Goal: Task Accomplishment & Management: Manage account settings

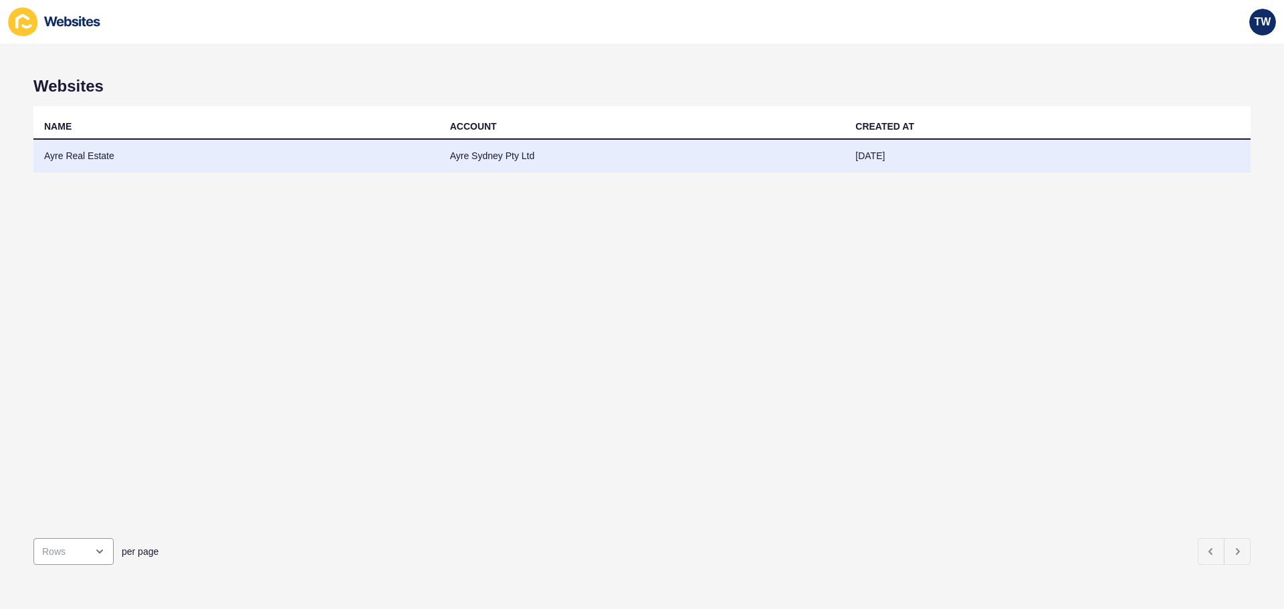
click at [82, 158] on td "Ayre Real Estate" at bounding box center [236, 156] width 406 height 33
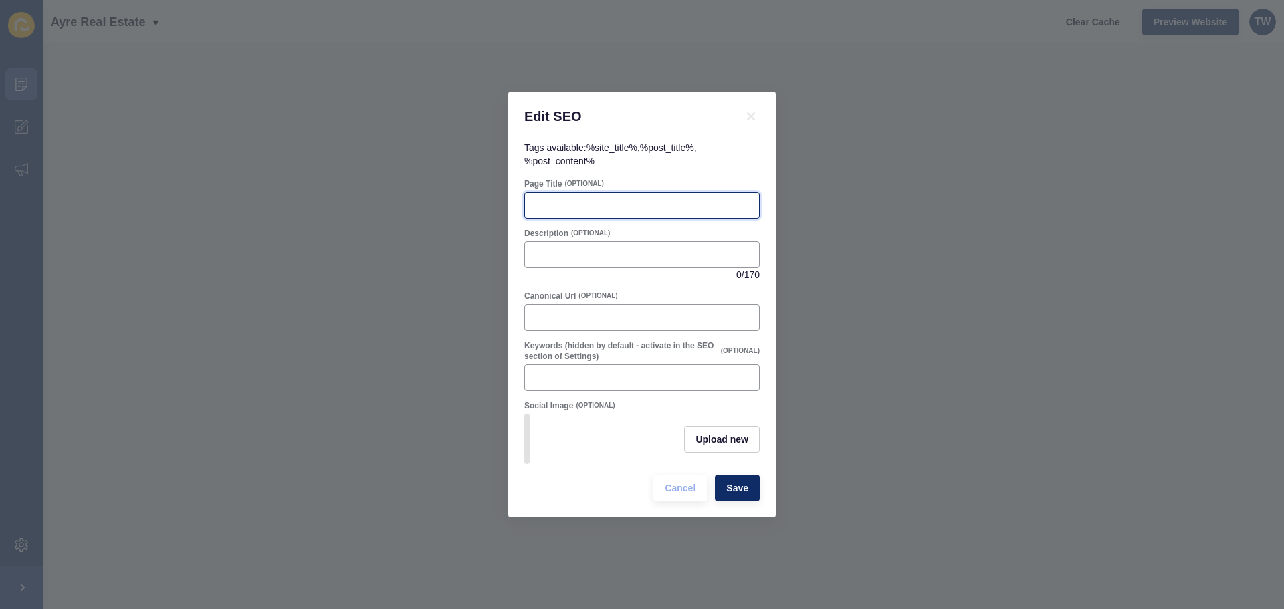
click at [604, 199] on input "Page Title" at bounding box center [642, 205] width 218 height 13
paste input "Smart Ways to Find the Right Apartment for Rent in [GEOGRAPHIC_DATA]"
type input "Smart Ways to Find the Right Apartment for Rent in [GEOGRAPHIC_DATA]"
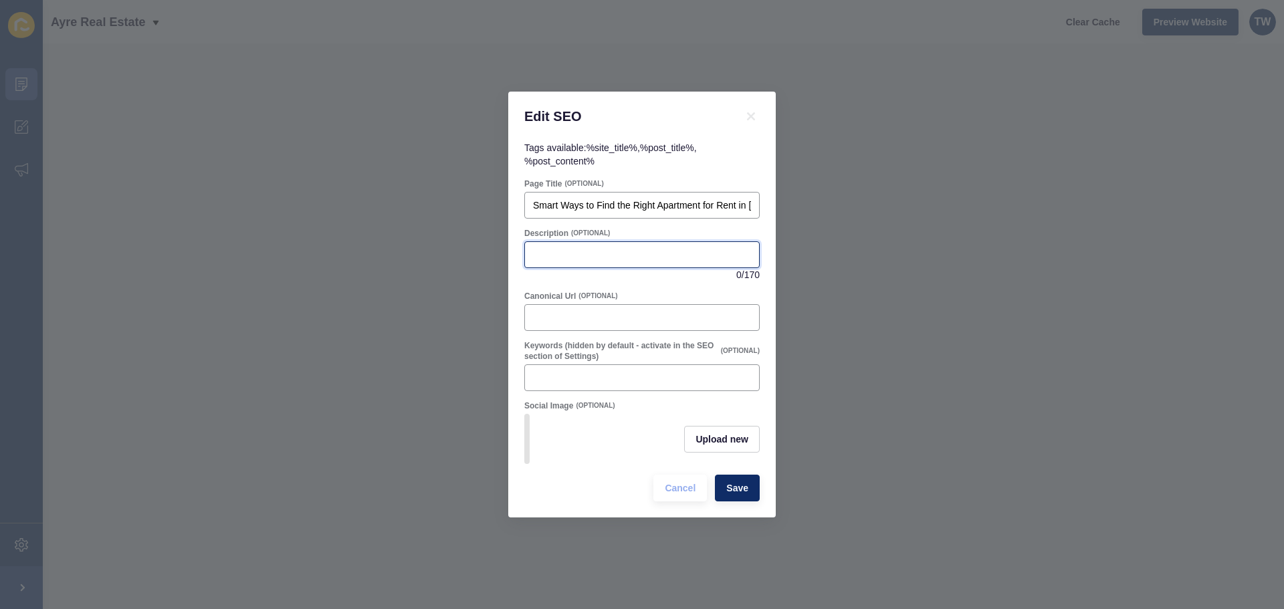
click at [610, 248] on input "Description" at bounding box center [642, 254] width 218 height 13
paste input "Take the stress out of finding an apartment for rent in [GEOGRAPHIC_DATA] with …"
type input "Take the stress out of finding an apartment for rent in [GEOGRAPHIC_DATA] with …"
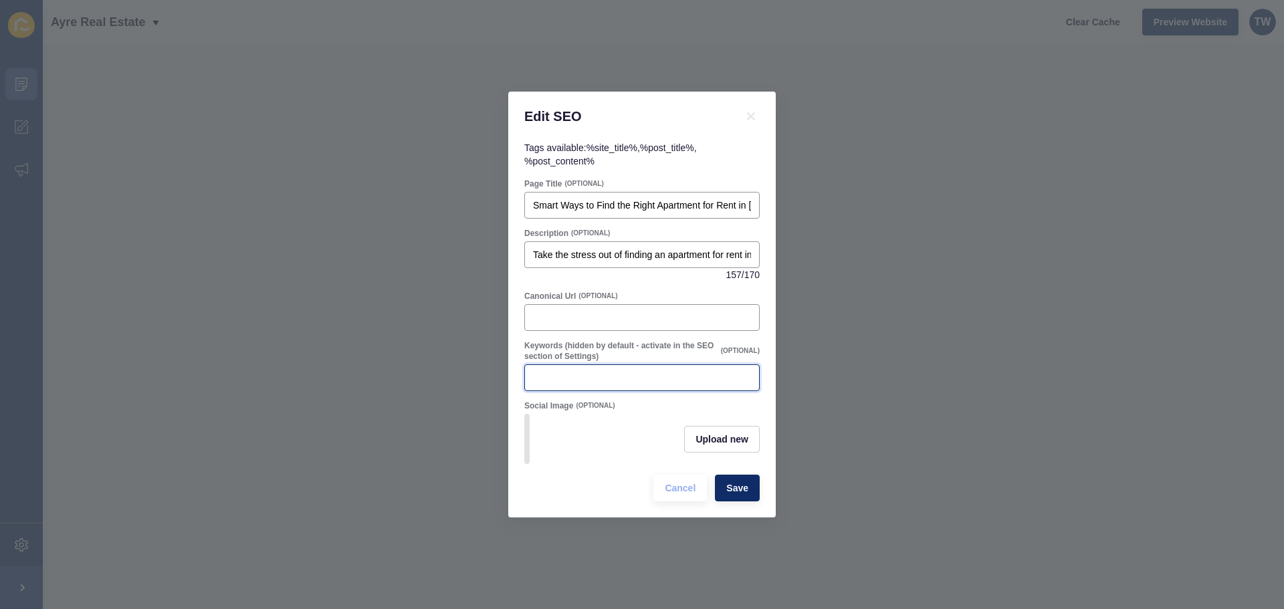
click at [585, 371] on input "Keywords (hidden by default - activate in the SEO section of Settings)" at bounding box center [642, 377] width 218 height 13
paste input "Rent in [GEOGRAPHIC_DATA], apartment for rent in [GEOGRAPHIC_DATA], rent apartm…"
type input "Rent in [GEOGRAPHIC_DATA], apartment for rent in [GEOGRAPHIC_DATA], rent apartm…"
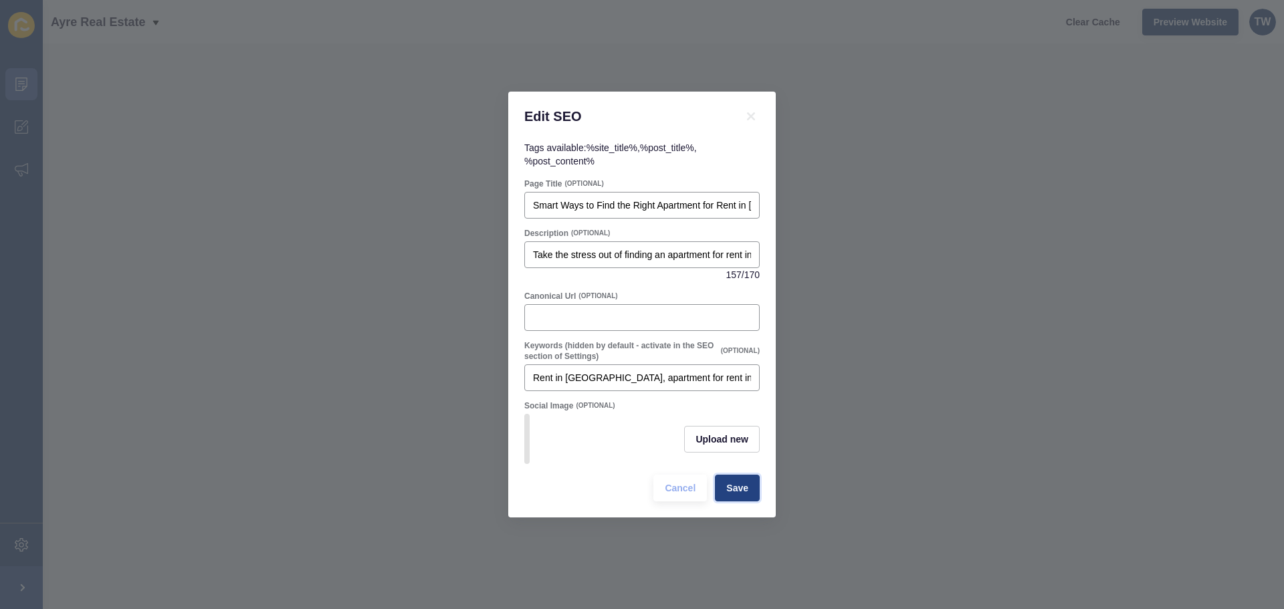
click at [734, 495] on span "Save" at bounding box center [737, 487] width 22 height 13
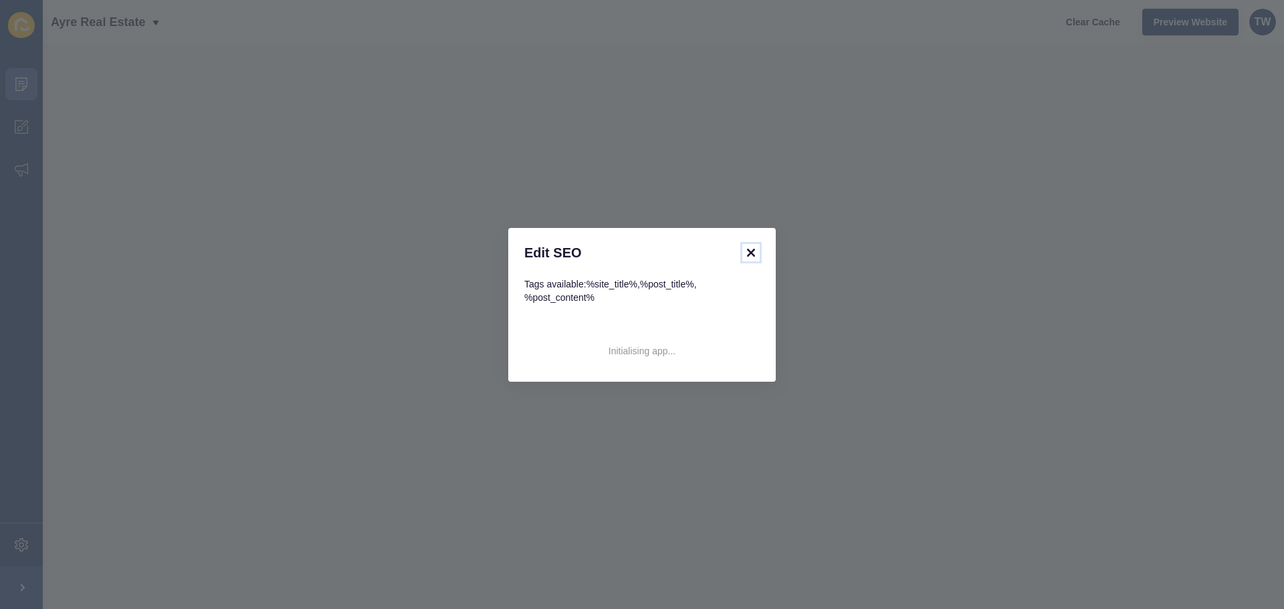
click at [756, 252] on icon at bounding box center [751, 253] width 16 height 16
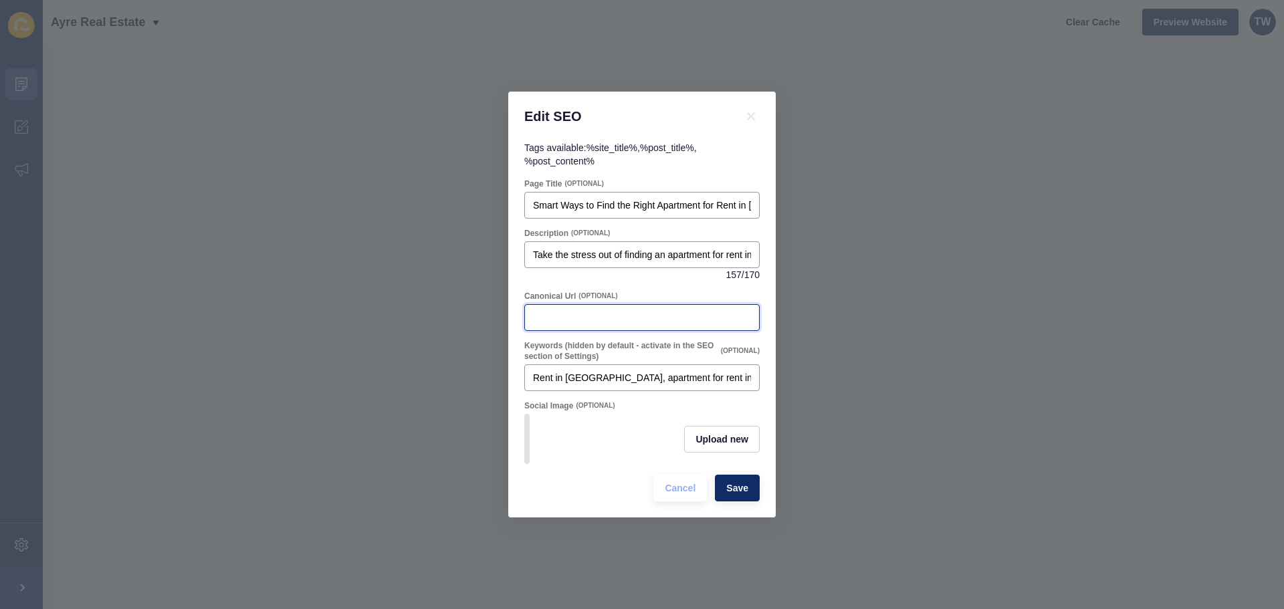
click at [618, 318] on input "Canonical Url" at bounding box center [642, 317] width 218 height 13
paste input "how-to-rent-an-apartment-in-[GEOGRAPHIC_DATA]-without-stress"
type input "how-to-rent-an-apartment-in-[GEOGRAPHIC_DATA]-without-stress"
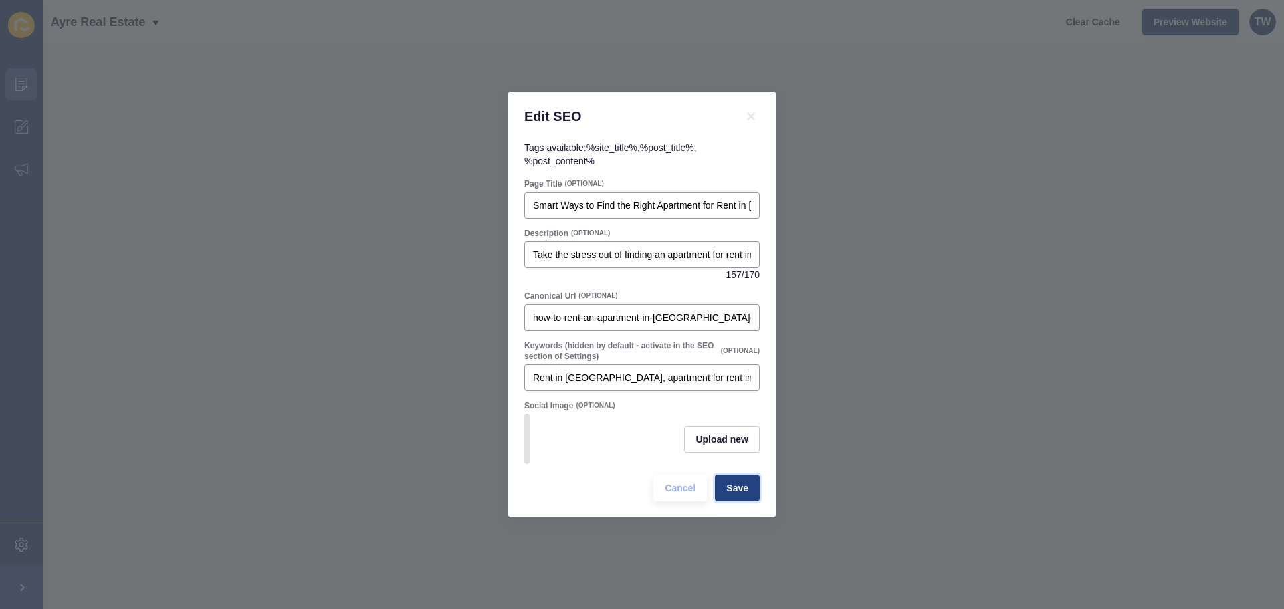
click at [736, 489] on span "Save" at bounding box center [737, 487] width 22 height 13
